Goal: Information Seeking & Learning: Compare options

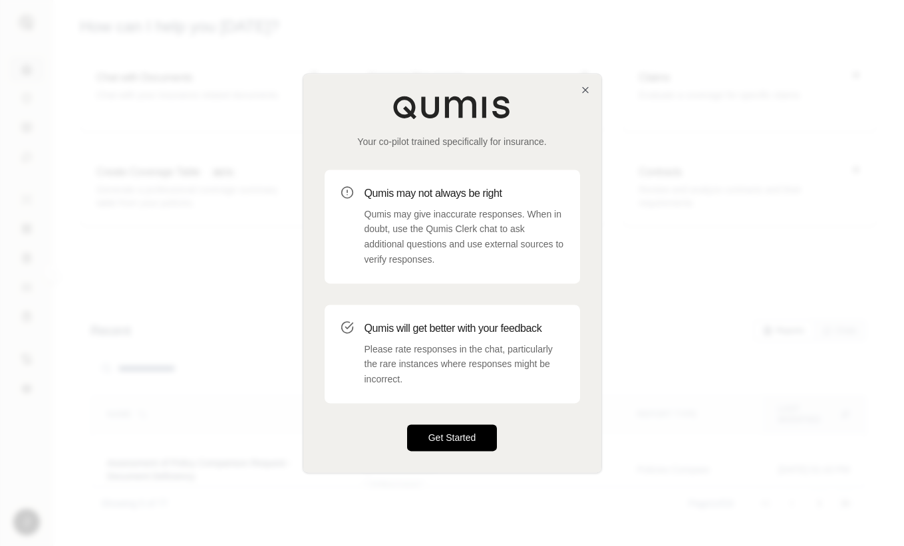
click at [469, 439] on button "Get Started" at bounding box center [452, 437] width 90 height 27
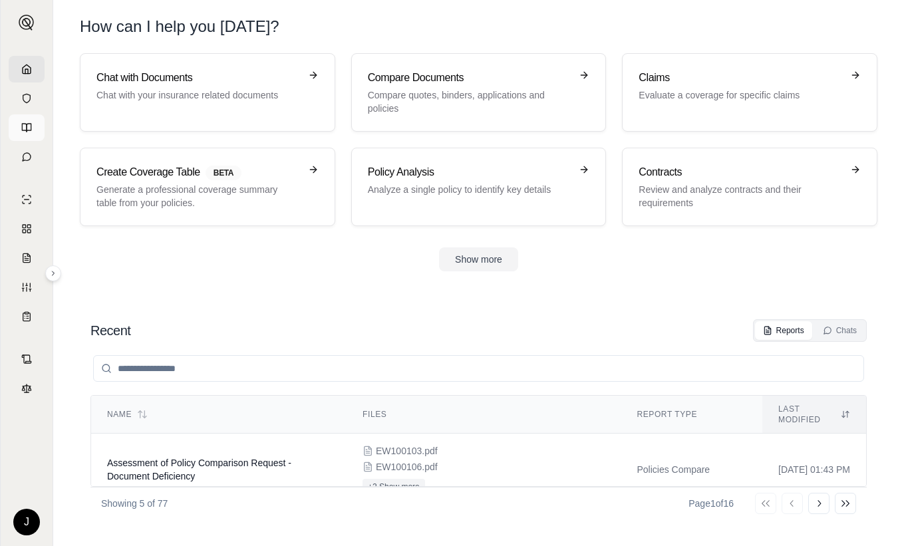
click at [27, 128] on icon at bounding box center [26, 127] width 11 height 11
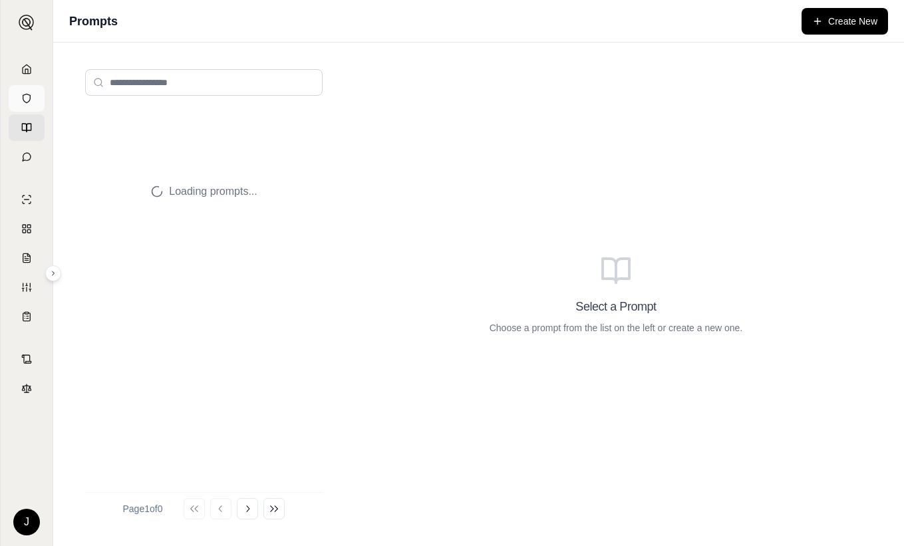
click at [22, 102] on icon at bounding box center [26, 98] width 11 height 11
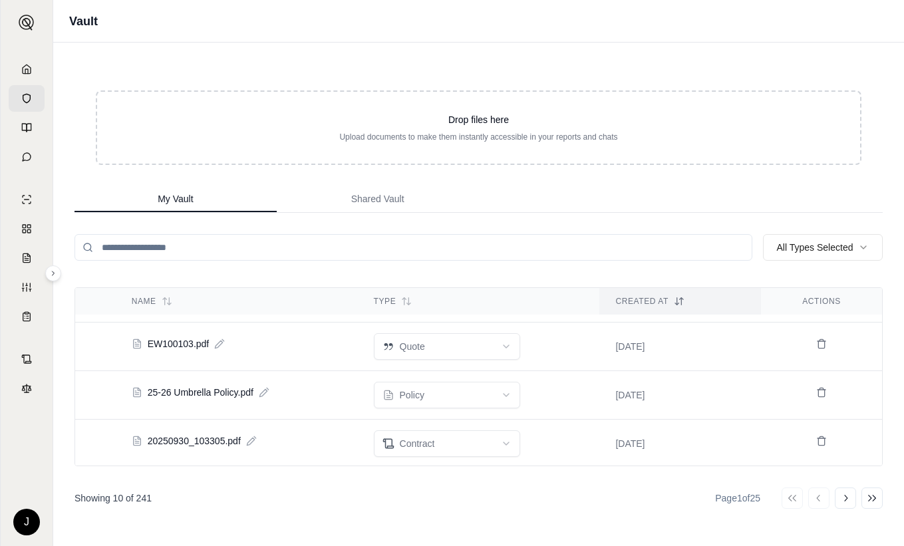
scroll to position [334, 0]
click at [233, 247] on input "search" at bounding box center [413, 247] width 678 height 27
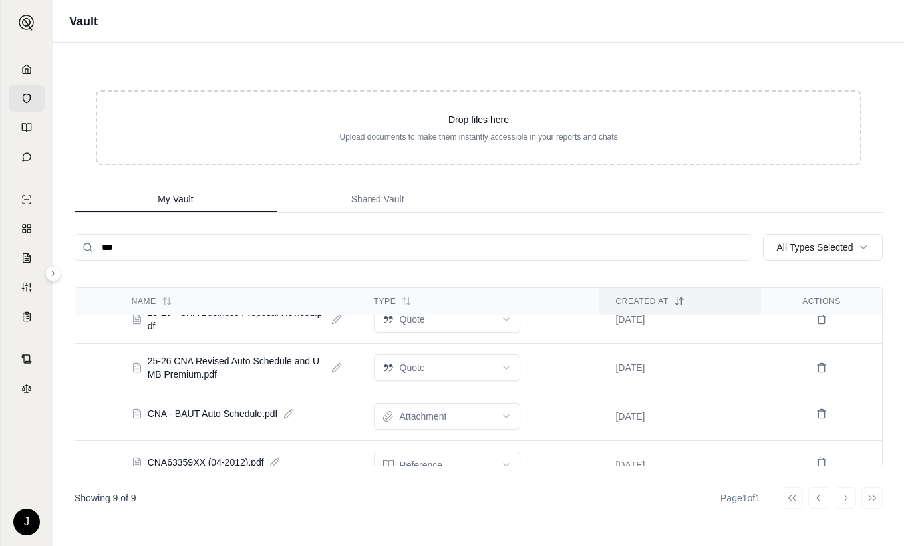
scroll to position [0, 0]
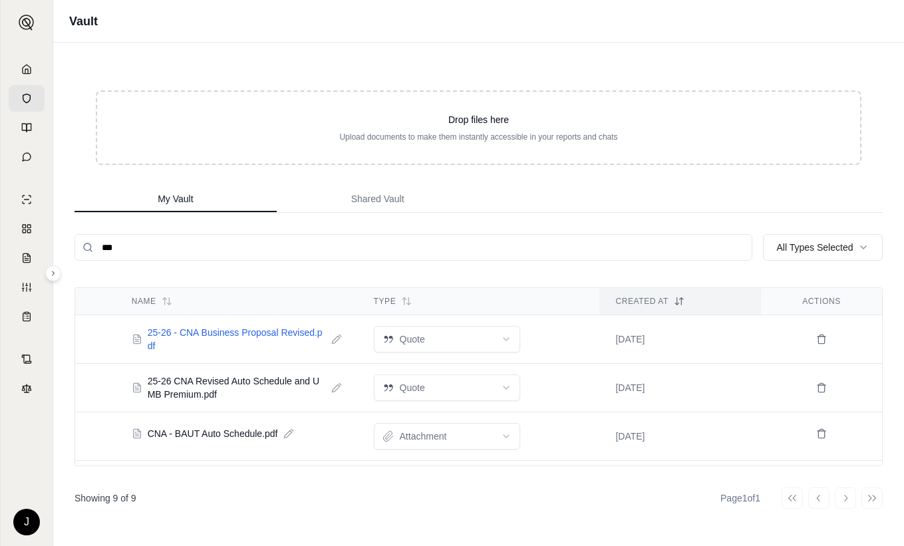
type input "***"
click at [199, 336] on span "25-26 - CNA Business Proposal Revised.pdf" at bounding box center [237, 339] width 178 height 27
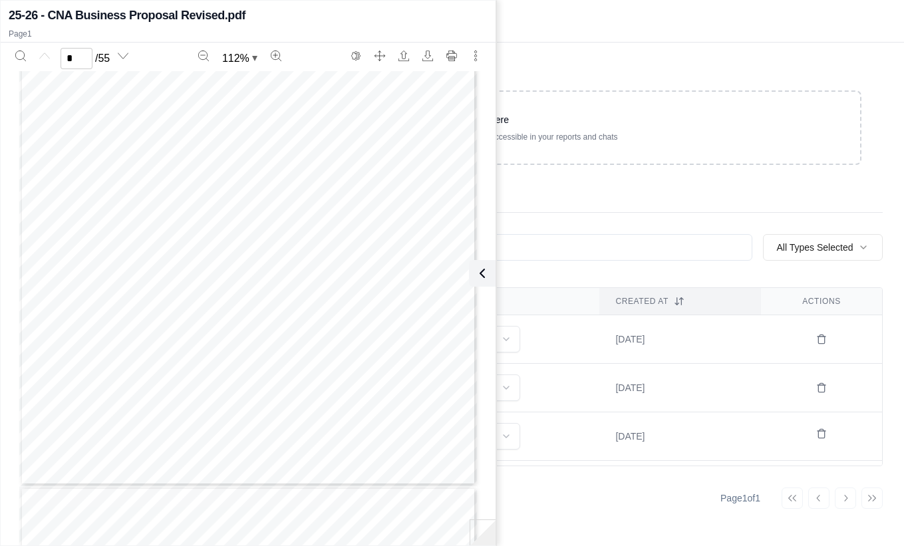
scroll to position [199, 0]
click at [577, 43] on div "Drop files here Upload documents to make them instantly accessible in your repo…" at bounding box center [478, 294] width 850 height 503
click at [612, 68] on div "Drop files here Upload documents to make them instantly accessible in your repo…" at bounding box center [478, 294] width 850 height 503
click at [480, 273] on icon at bounding box center [482, 273] width 4 height 8
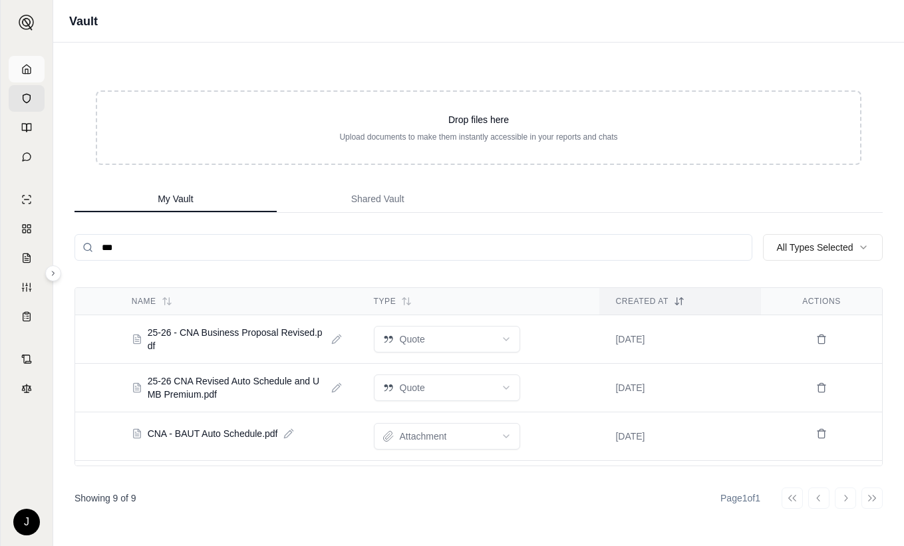
click at [16, 75] on link at bounding box center [27, 69] width 36 height 27
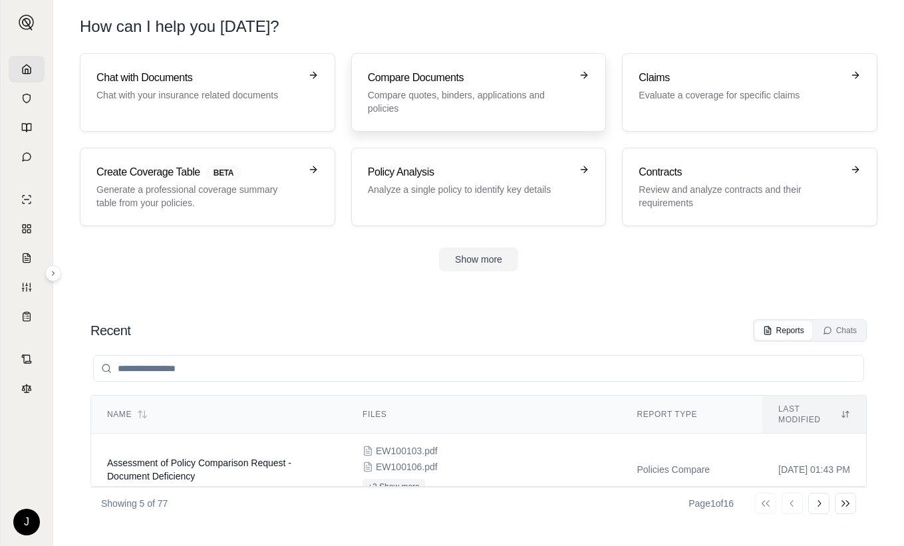
click at [424, 88] on p "Compare quotes, binders, applications and policies" at bounding box center [469, 101] width 203 height 27
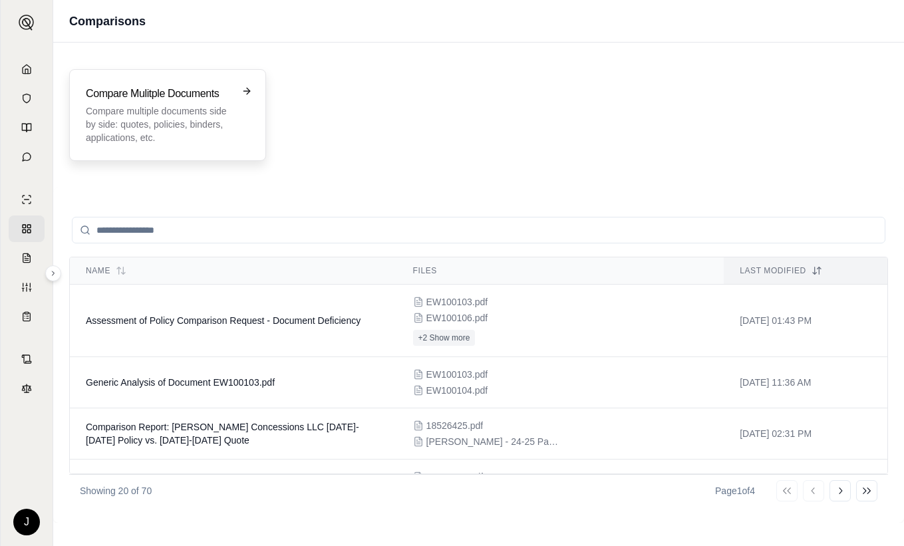
click at [195, 115] on p "Compare multiple documents side by side: quotes, policies, binders, application…" at bounding box center [158, 124] width 145 height 40
click at [410, 95] on div "Compare Mulitple Documents Compare multiple documents side by side: quotes, pol…" at bounding box center [478, 115] width 818 height 92
click at [419, 82] on div "Compare Mulitple Documents Compare multiple documents side by side: quotes, pol…" at bounding box center [478, 115] width 818 height 92
click at [170, 92] on h3 "Compare Mulitple Documents" at bounding box center [158, 94] width 145 height 16
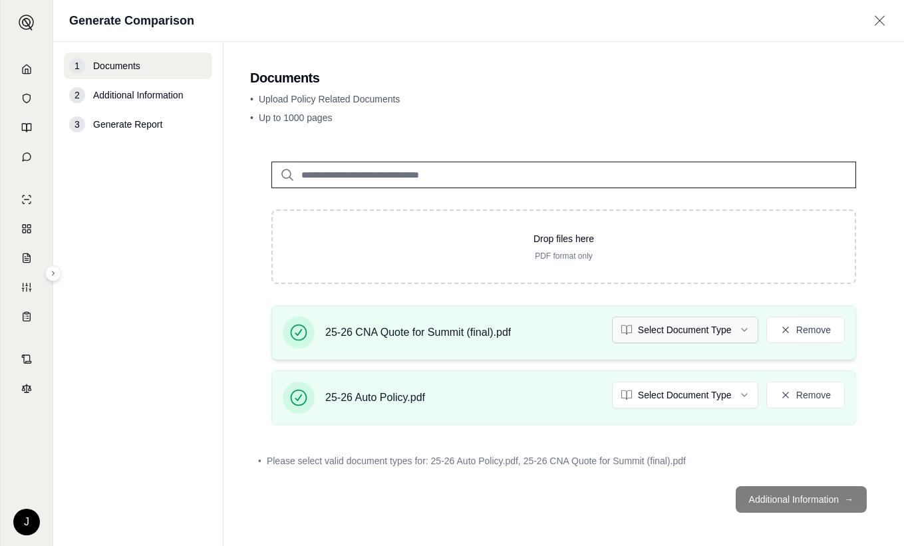
click at [687, 328] on html "J Generate Comparison 1 Documents 2 Additional Information 3 Generate Report Do…" at bounding box center [452, 273] width 904 height 546
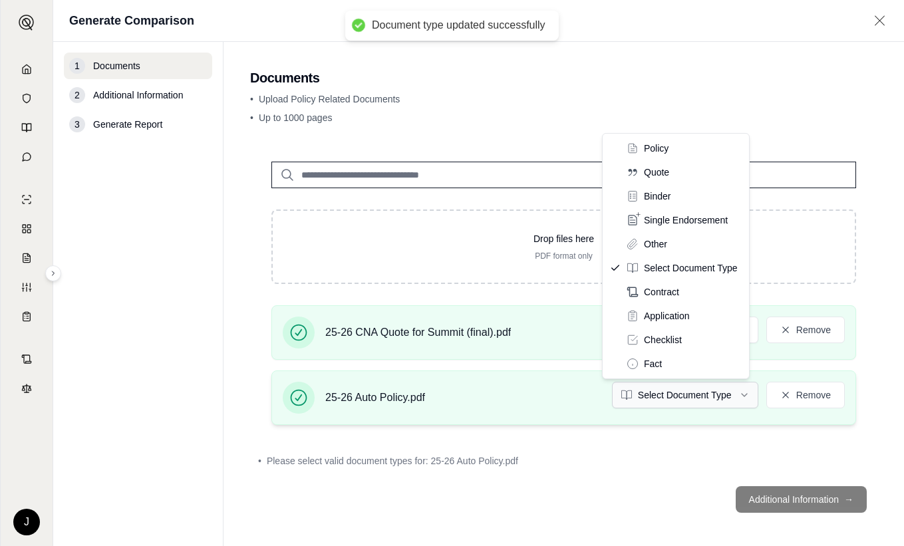
click at [658, 396] on html "Document type updated successfully J Generate Comparison 1 Documents 2 Addition…" at bounding box center [452, 273] width 904 height 546
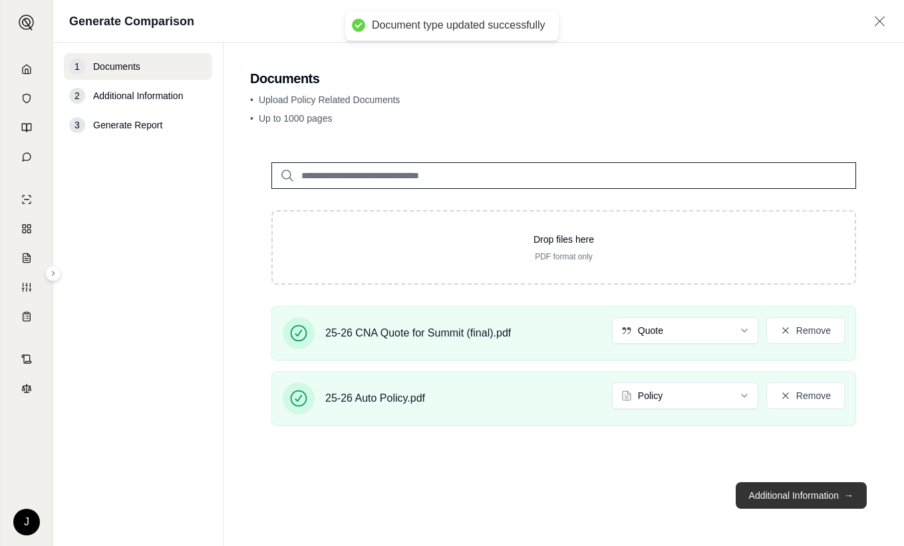
drag, startPoint x: 765, startPoint y: 501, endPoint x: 767, endPoint y: 493, distance: 7.8
click at [765, 500] on button "Additional Information →" at bounding box center [800, 495] width 131 height 27
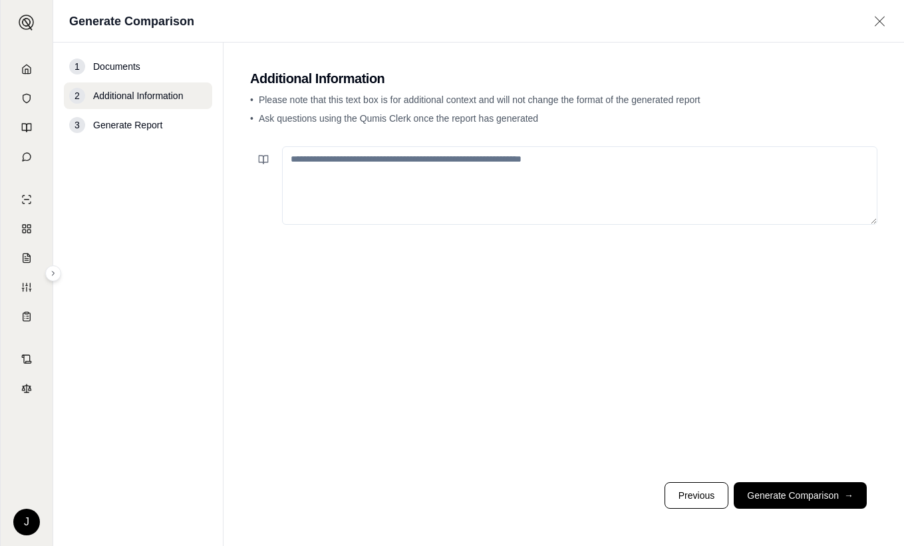
click at [405, 166] on textarea at bounding box center [579, 185] width 595 height 78
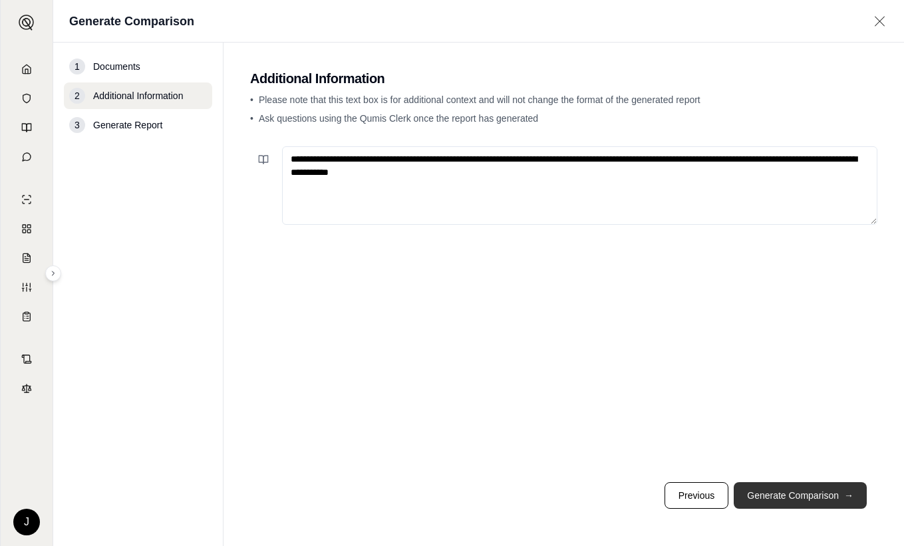
type textarea "**********"
drag, startPoint x: 802, startPoint y: 491, endPoint x: 755, endPoint y: 402, distance: 99.9
click at [803, 491] on button "Generate Comparison →" at bounding box center [799, 495] width 133 height 27
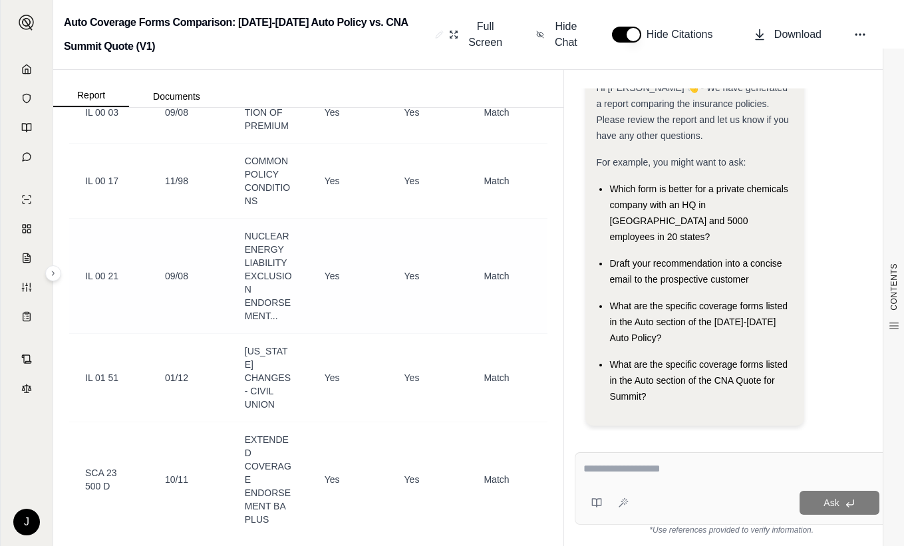
scroll to position [3688, 0]
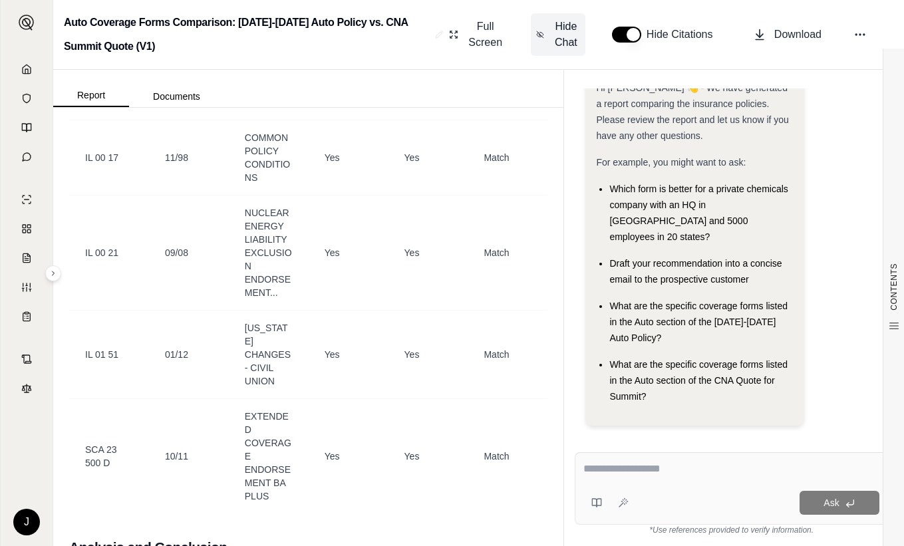
click at [566, 35] on span "Hide Chat" at bounding box center [566, 35] width 28 height 32
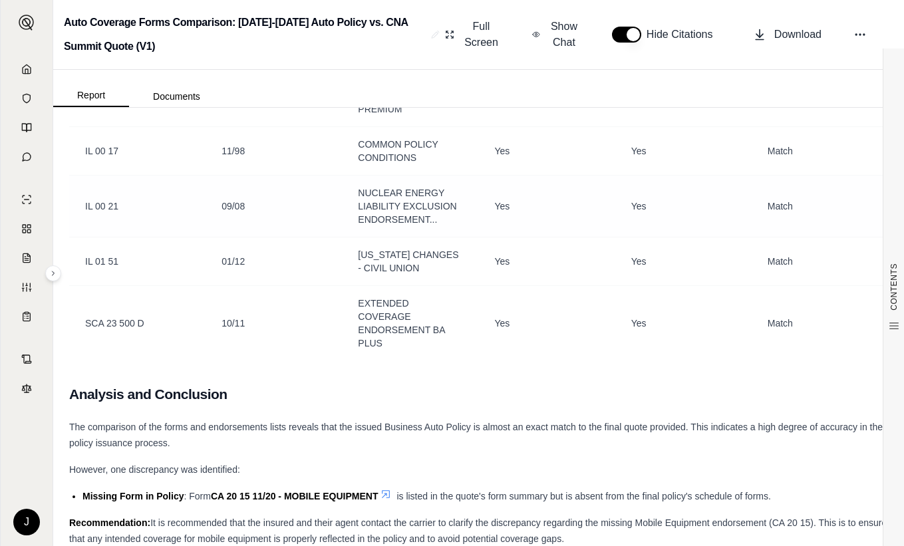
scroll to position [2566, 0]
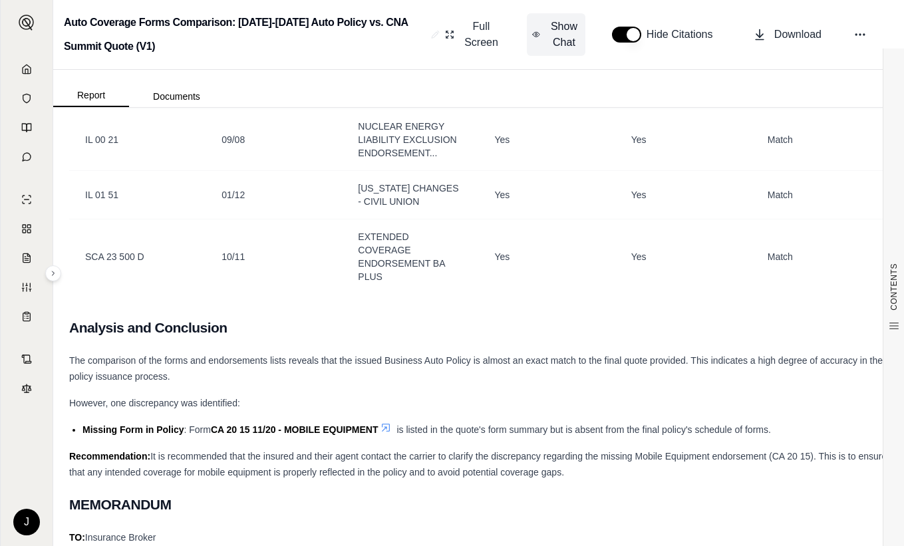
click at [562, 23] on span "Show Chat" at bounding box center [564, 35] width 32 height 32
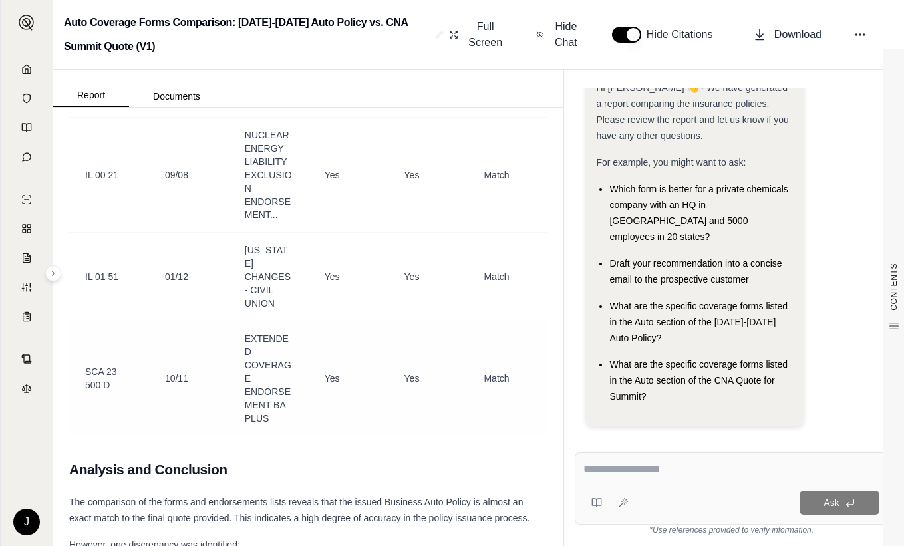
scroll to position [3761, 0]
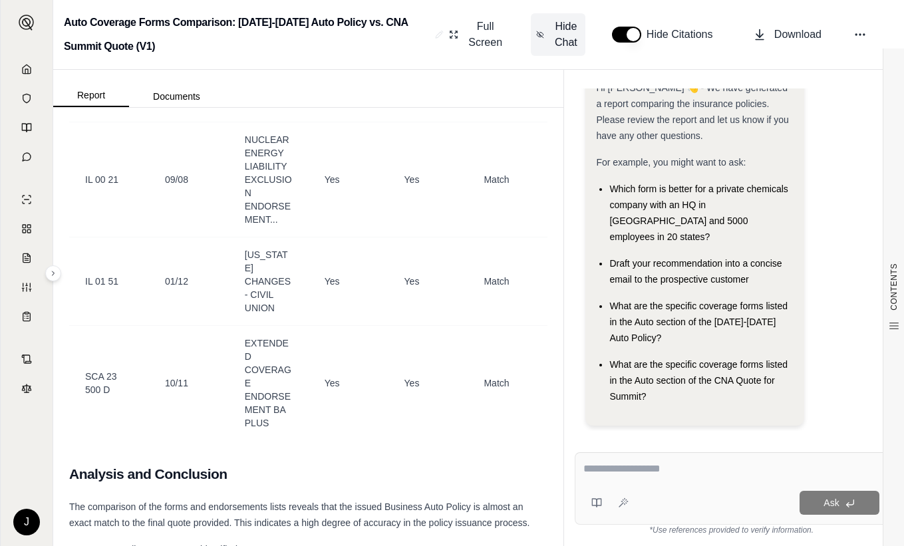
click at [552, 38] on span "Hide Chat" at bounding box center [566, 35] width 28 height 32
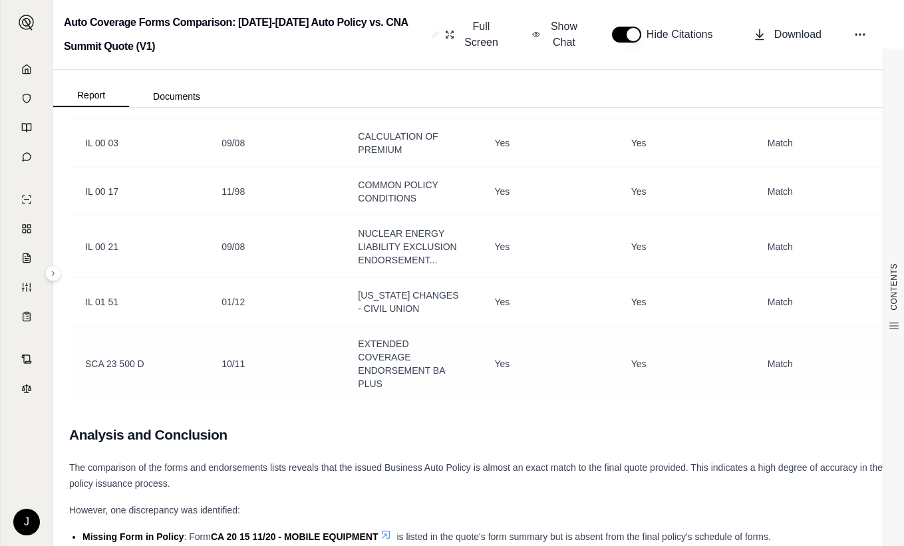
scroll to position [2457, 0]
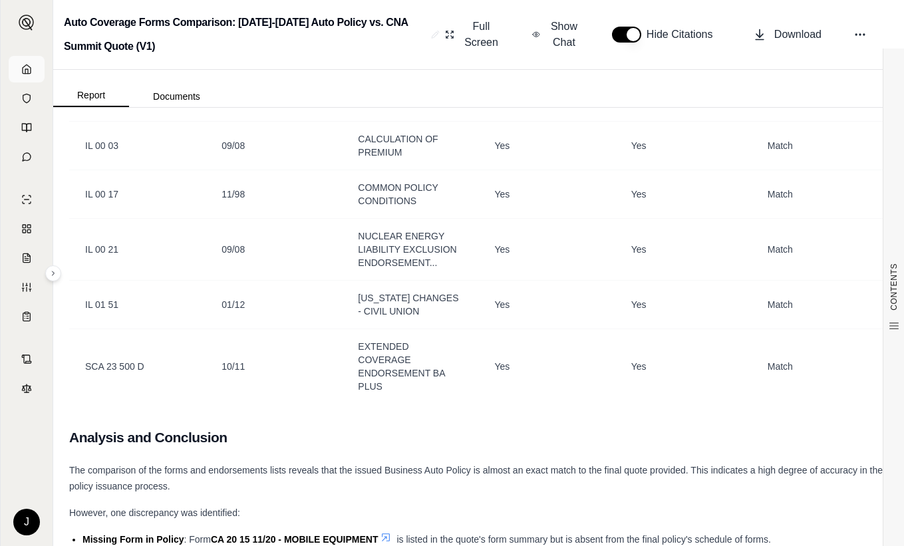
click at [23, 68] on icon at bounding box center [27, 68] width 8 height 9
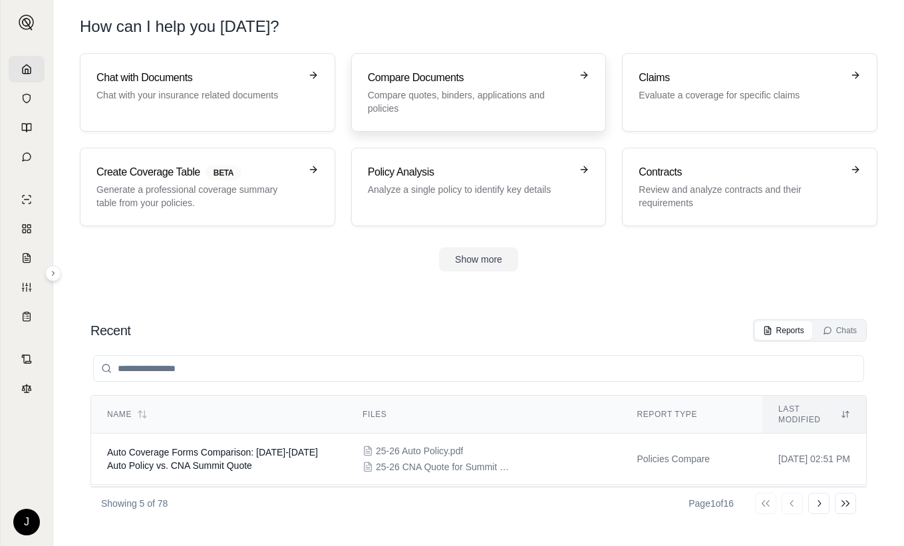
click at [406, 89] on p "Compare quotes, binders, applications and policies" at bounding box center [469, 101] width 203 height 27
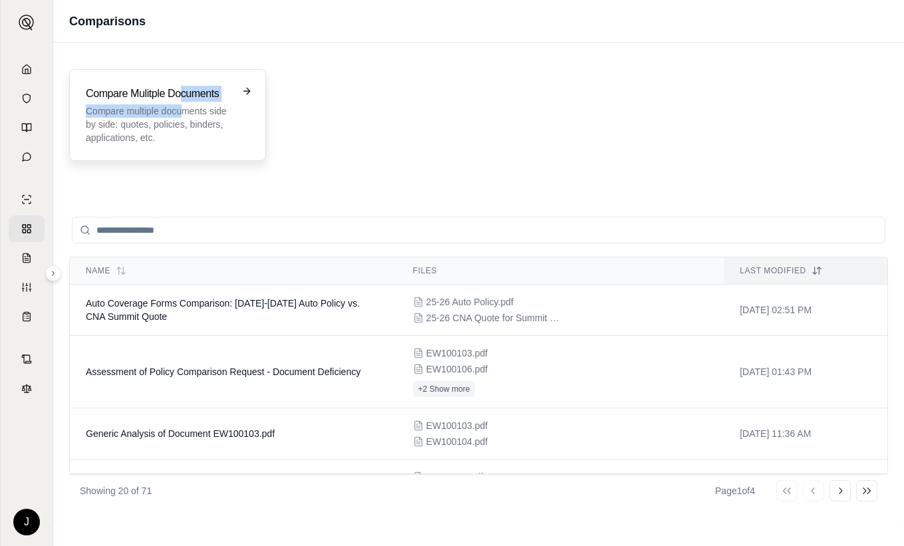
click at [182, 102] on div "Compare Mulitple Documents Compare multiple documents side by side: quotes, pol…" at bounding box center [158, 115] width 145 height 59
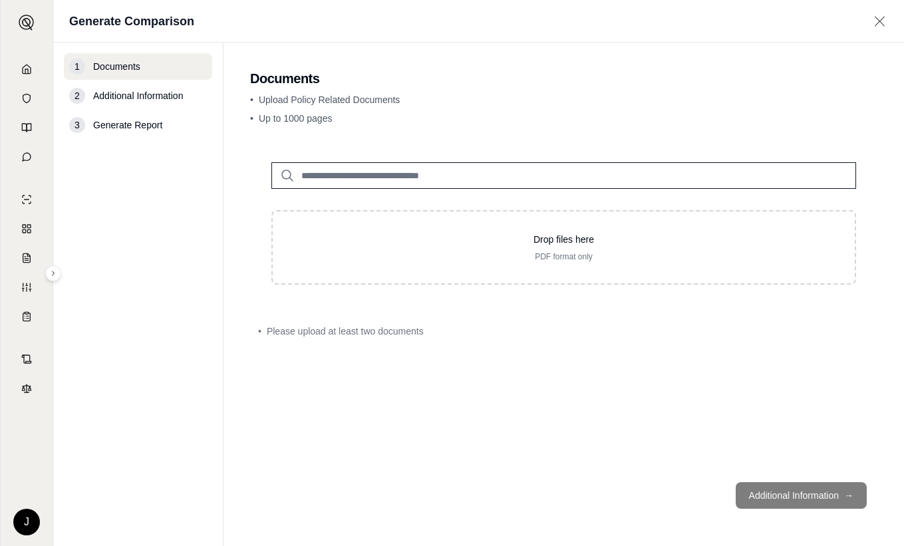
click at [416, 172] on input "search" at bounding box center [563, 175] width 584 height 27
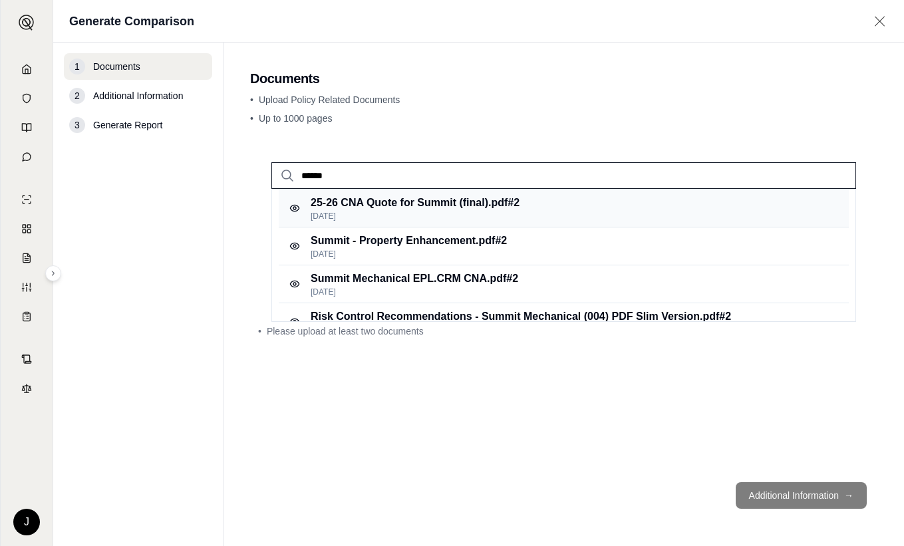
type input "******"
click at [531, 205] on div "25-26 CNA Quote for Summit (final).pdf #2 [DATE]" at bounding box center [564, 208] width 570 height 38
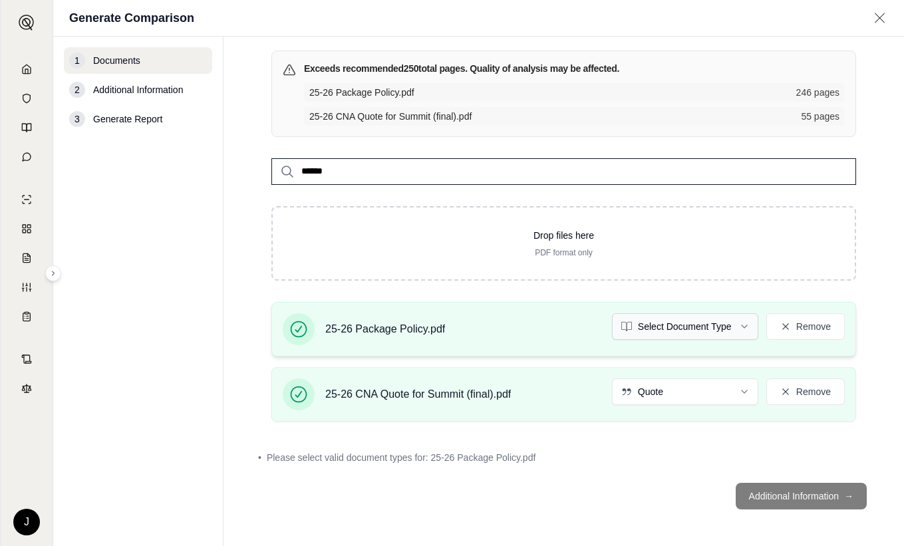
scroll to position [85, 0]
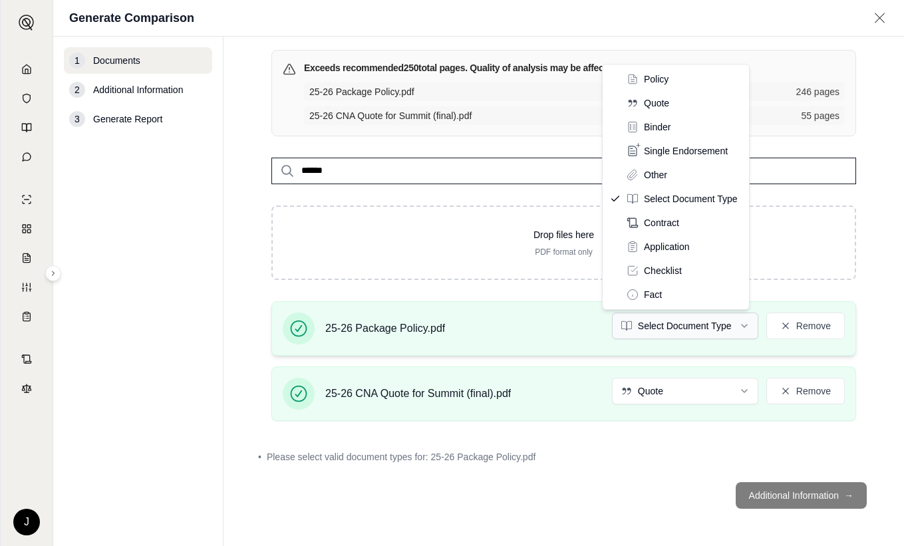
click at [697, 320] on html "J Generate Comparison 1 Documents 2 Additional Information 3 Generate Report Do…" at bounding box center [452, 273] width 904 height 546
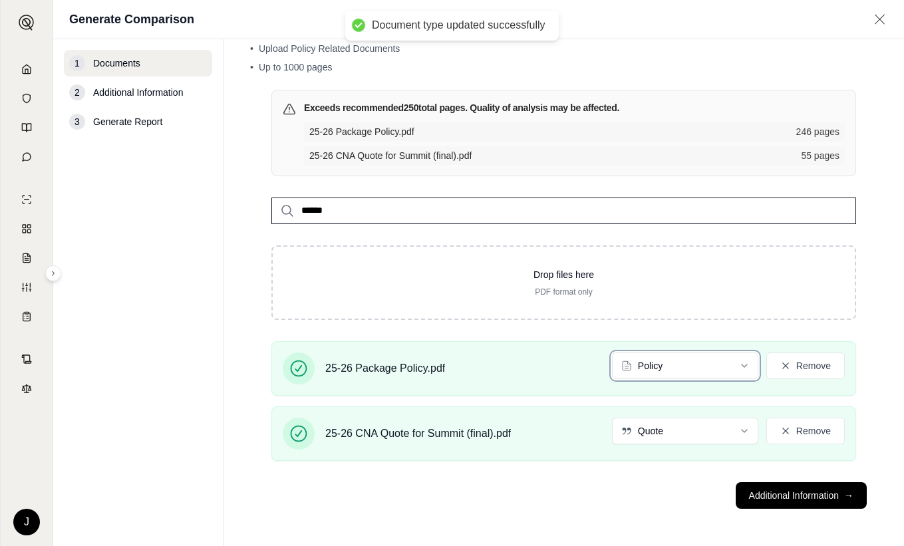
scroll to position [48, 0]
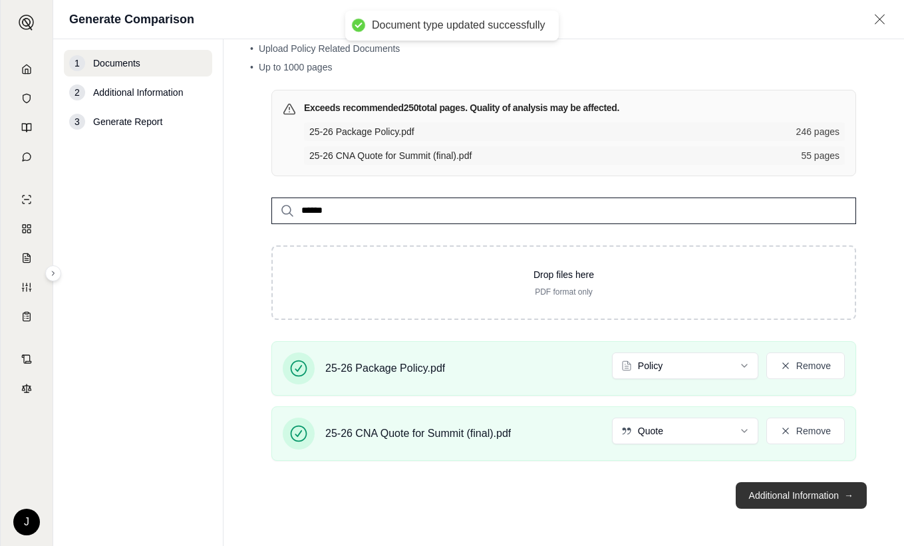
click at [782, 491] on button "Additional Information →" at bounding box center [800, 495] width 131 height 27
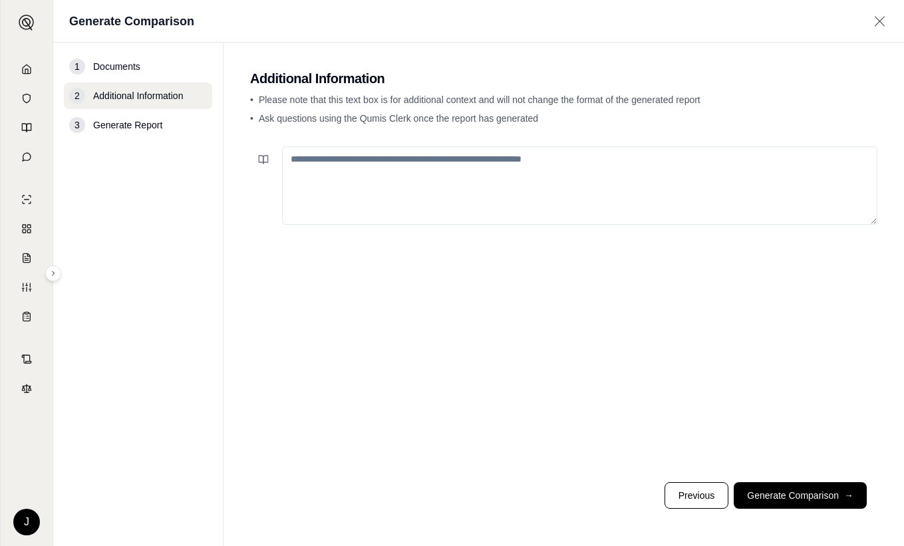
click at [406, 168] on textarea at bounding box center [579, 185] width 595 height 78
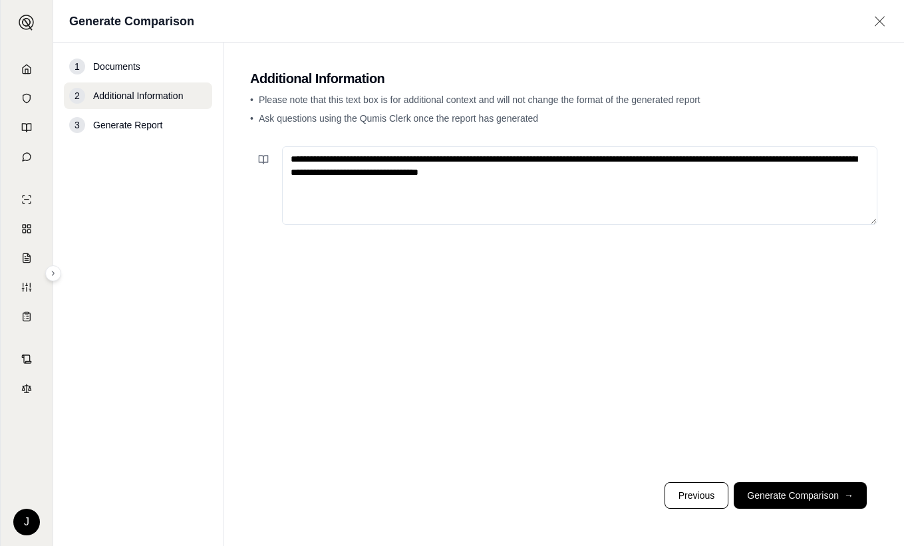
click at [663, 160] on textarea "**********" at bounding box center [579, 185] width 595 height 78
click at [658, 170] on textarea "**********" at bounding box center [579, 185] width 595 height 78
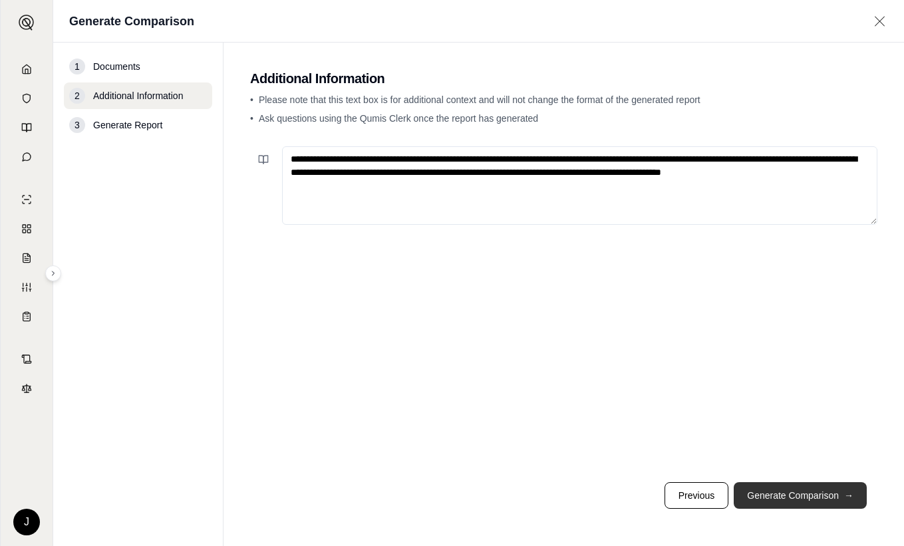
type textarea "**********"
click at [813, 493] on button "Generate Comparison →" at bounding box center [799, 495] width 133 height 27
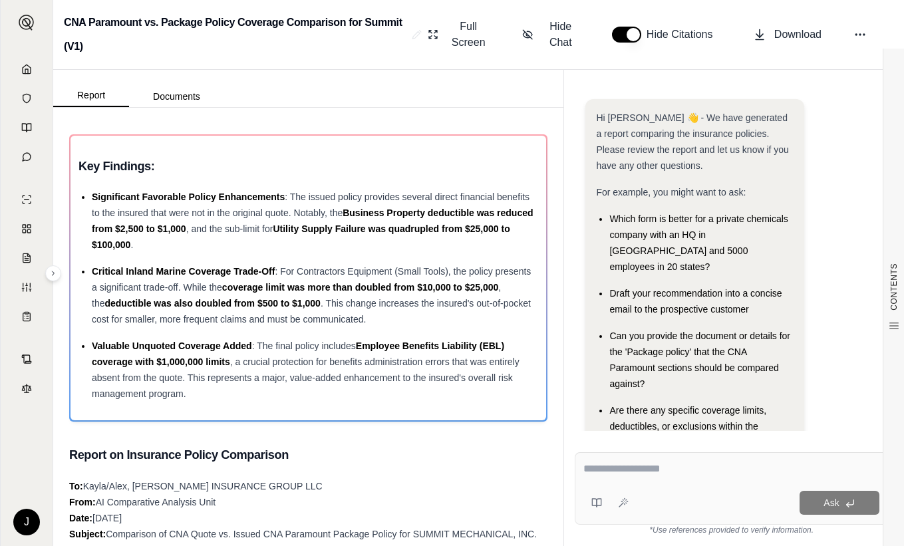
scroll to position [94, 0]
